Goal: Information Seeking & Learning: Learn about a topic

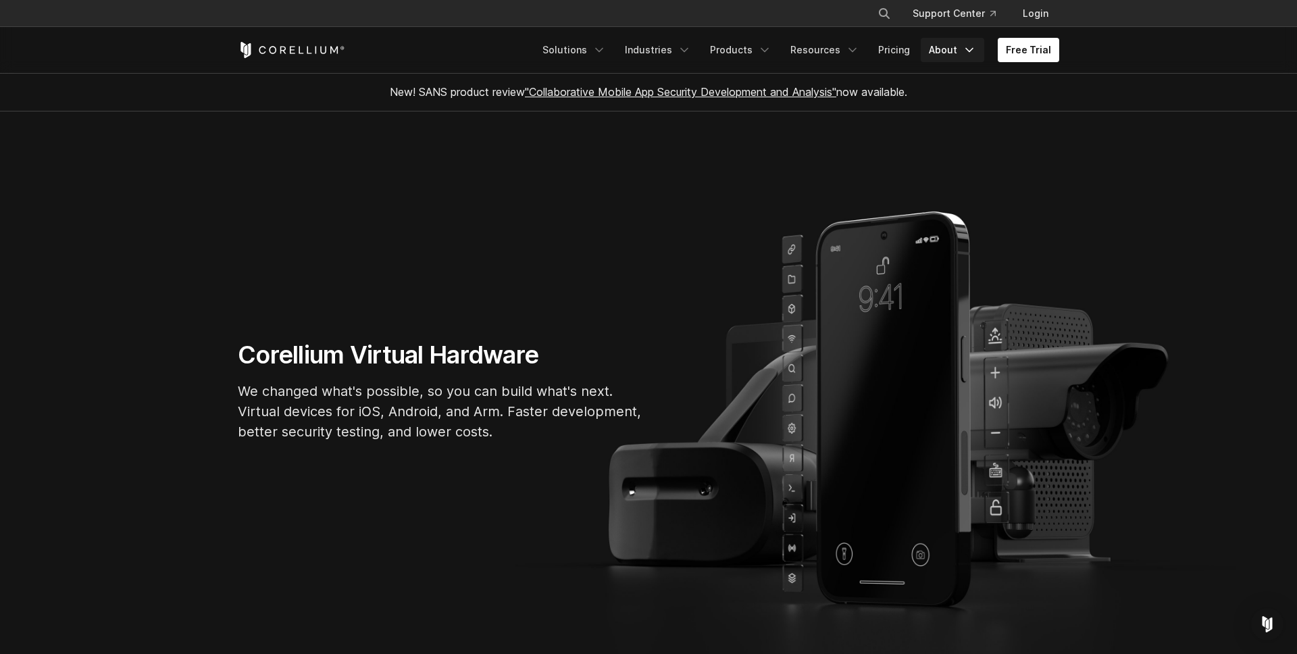
click at [967, 51] on icon "Navigation Menu" at bounding box center [969, 50] width 14 height 14
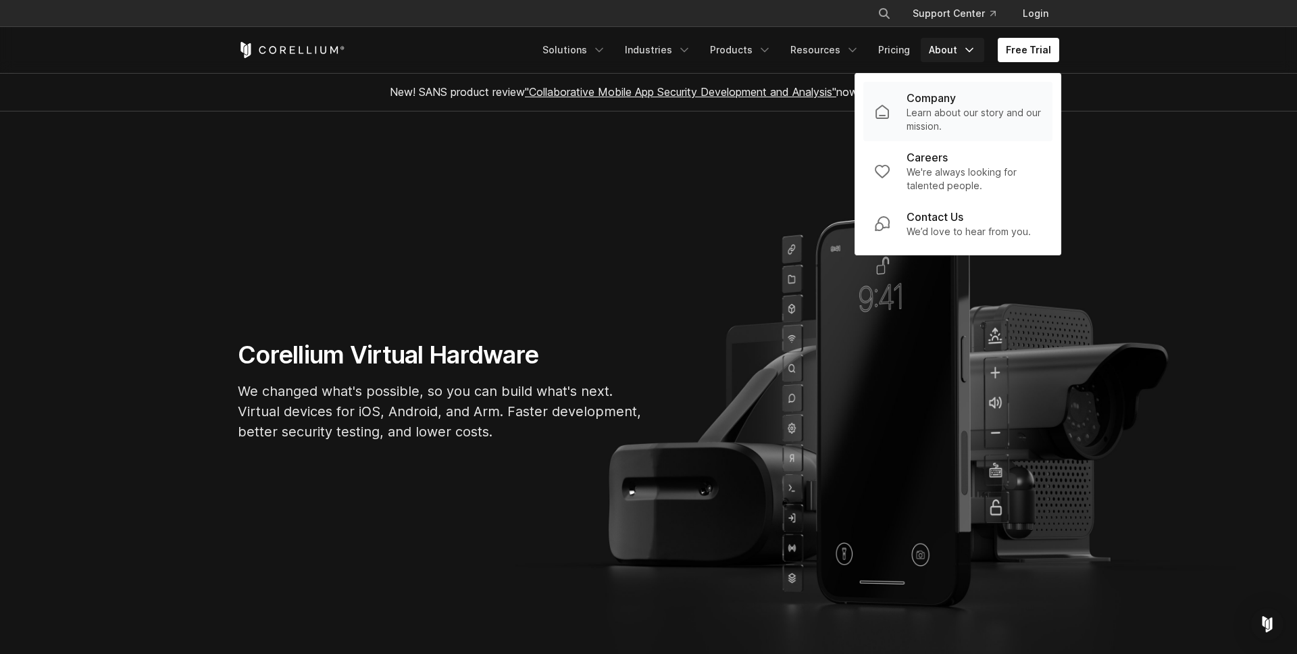
click at [966, 108] on p "Learn about our story and our mission." at bounding box center [973, 119] width 135 height 27
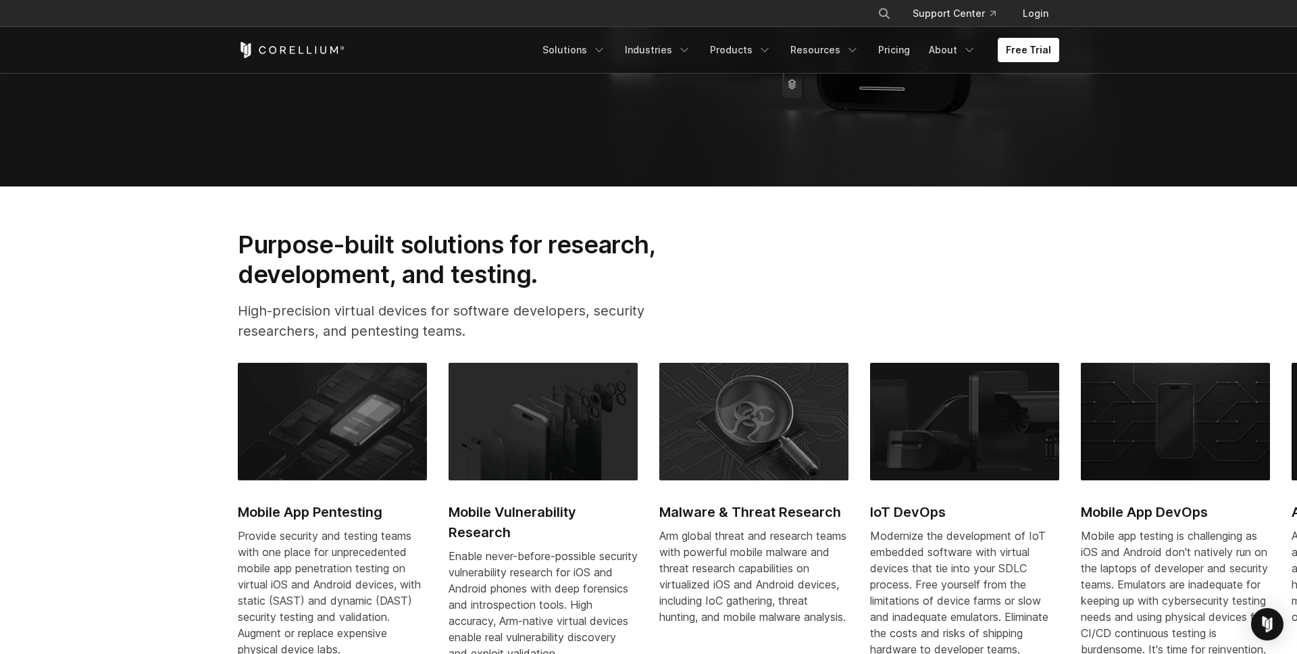
scroll to position [666, 0]
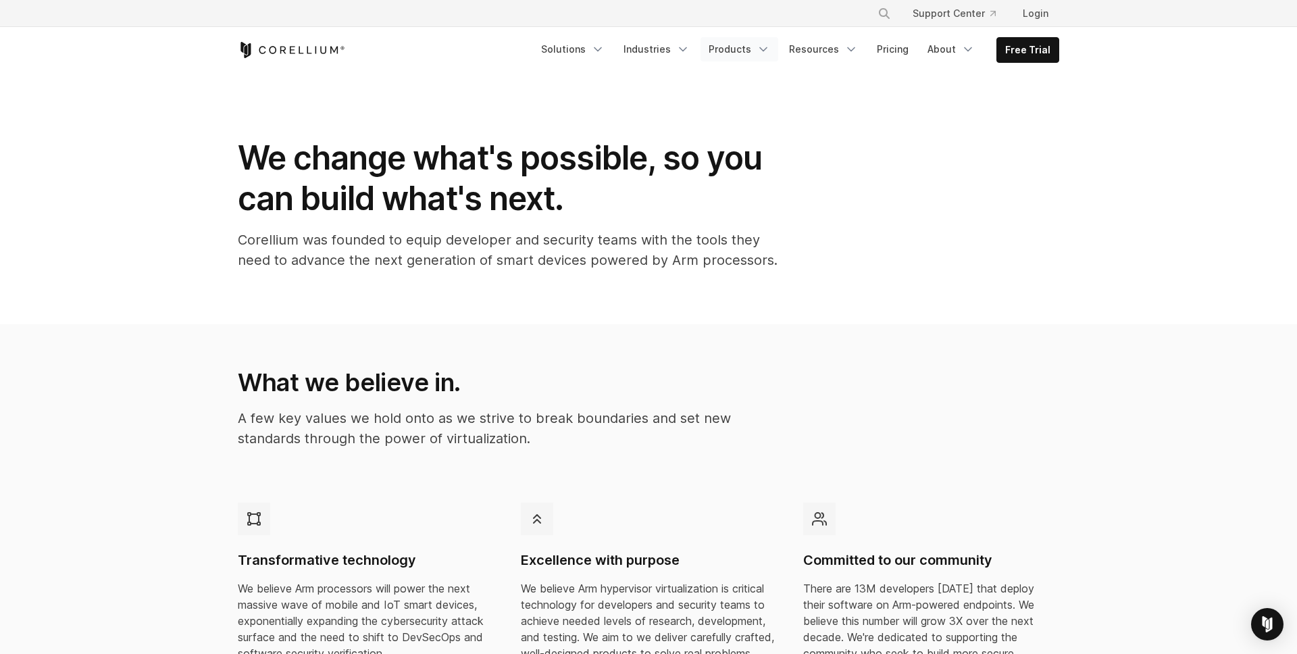
drag, startPoint x: 775, startPoint y: 50, endPoint x: 715, endPoint y: 49, distance: 59.4
click at [770, 50] on icon "Navigation Menu" at bounding box center [763, 50] width 14 height 14
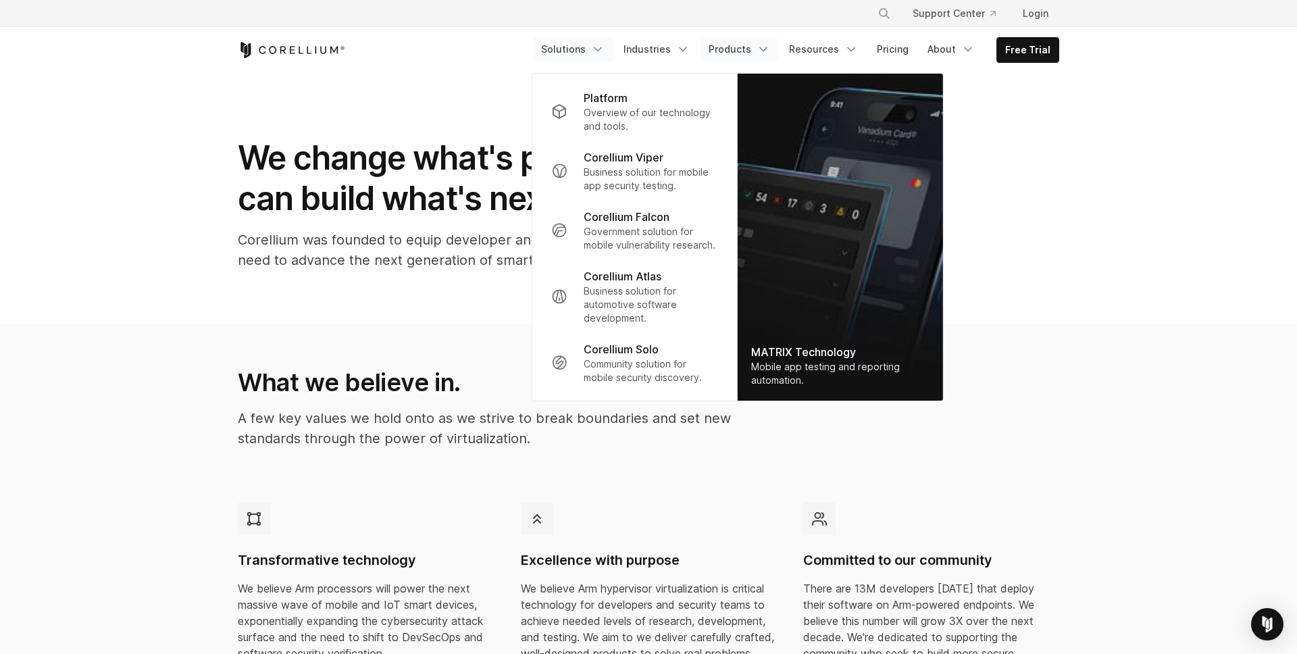
click at [607, 59] on link "Solutions" at bounding box center [573, 49] width 80 height 24
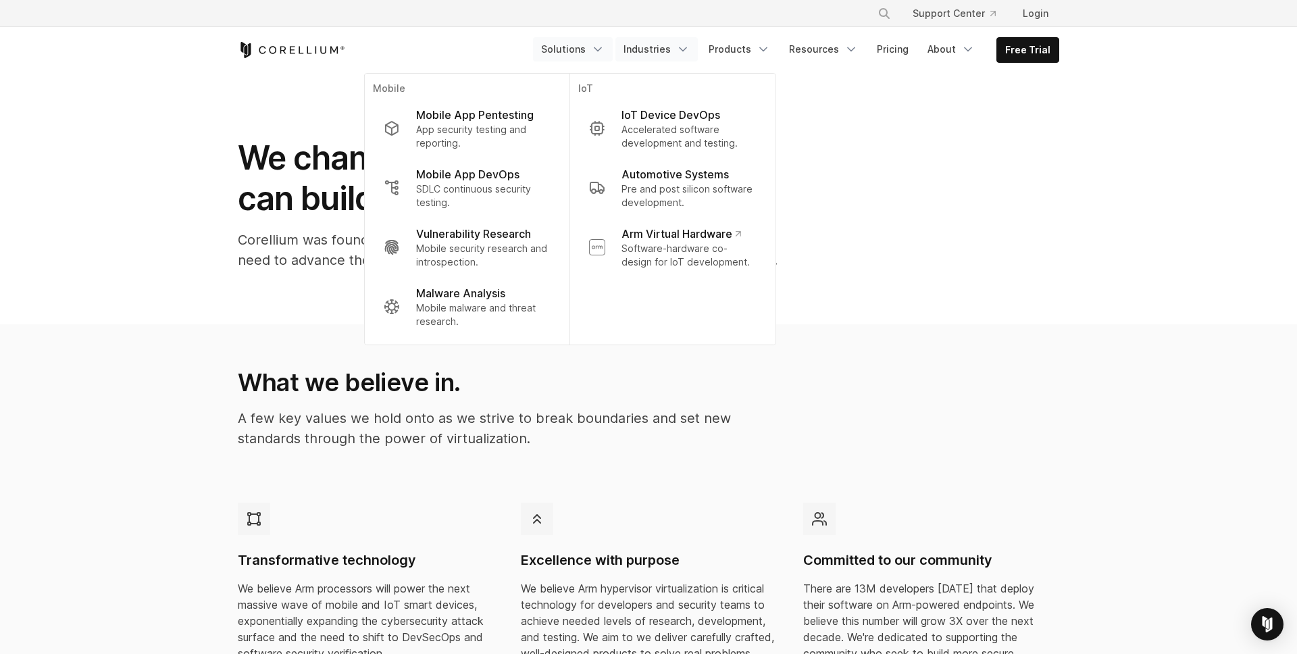
click at [675, 54] on link "Industries" at bounding box center [656, 49] width 82 height 24
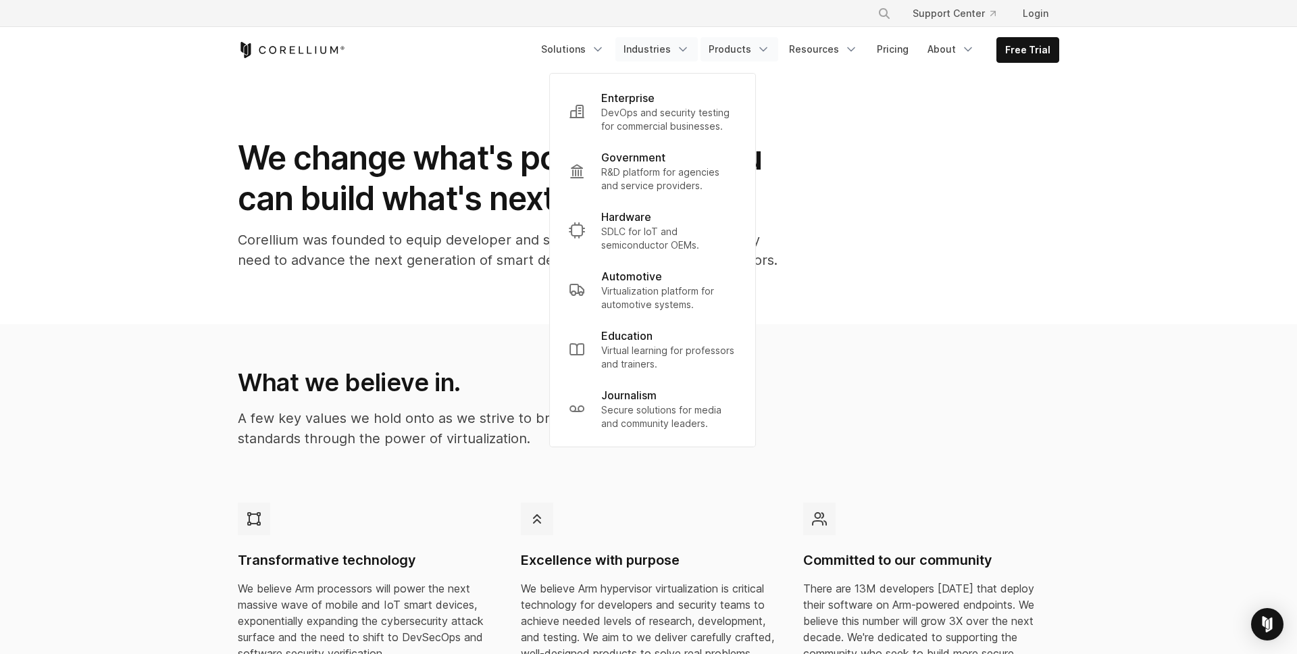
click at [717, 55] on link "Products" at bounding box center [739, 49] width 78 height 24
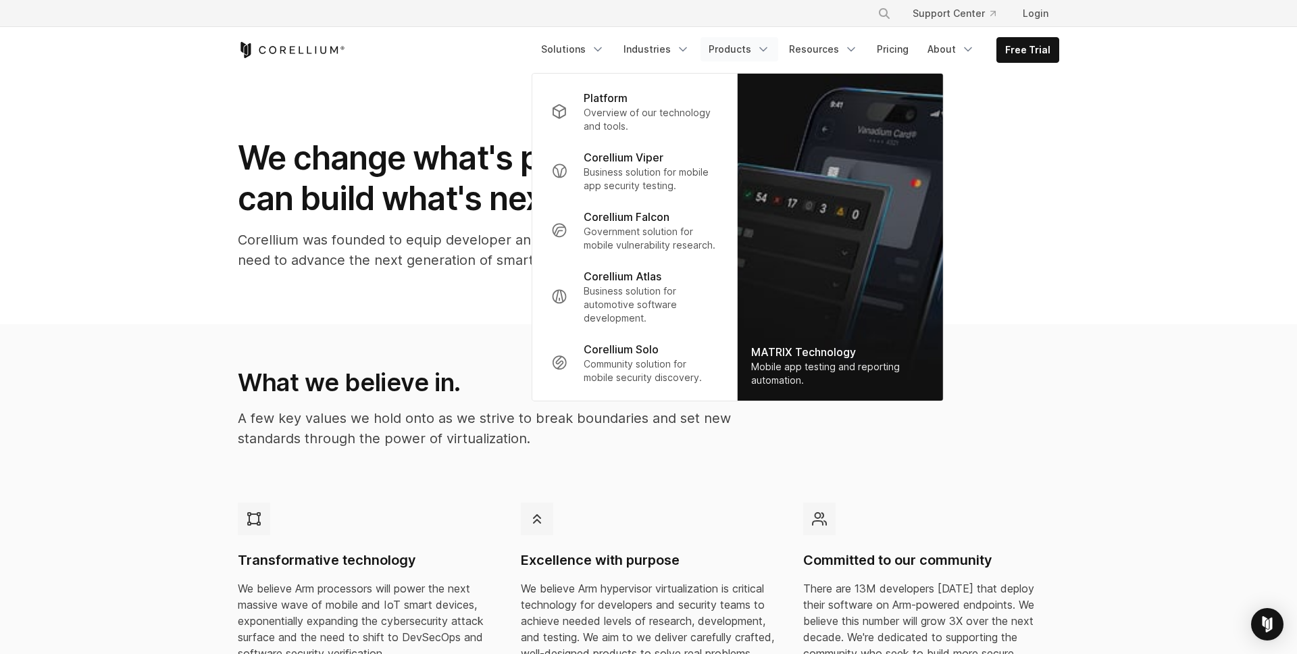
click at [222, 297] on section "We change what's possible, so you can build what's next. Corellium was founded …" at bounding box center [648, 198] width 1297 height 251
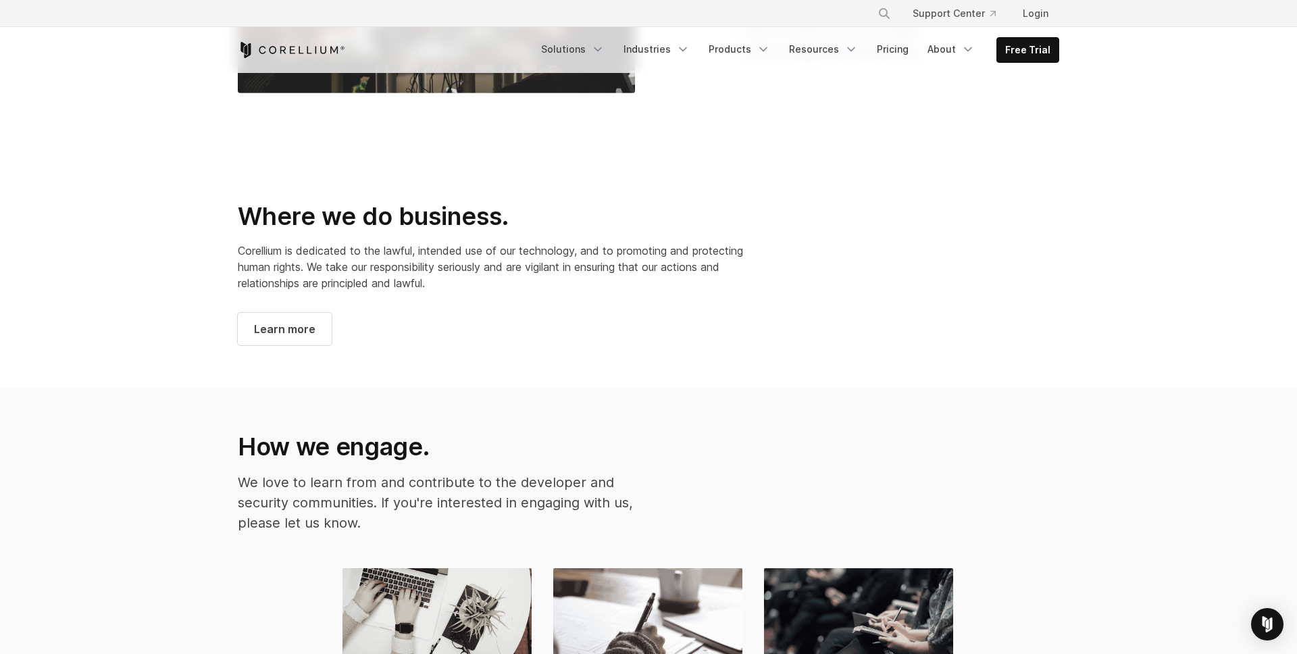
scroll to position [1274, 0]
